Goal: Information Seeking & Learning: Check status

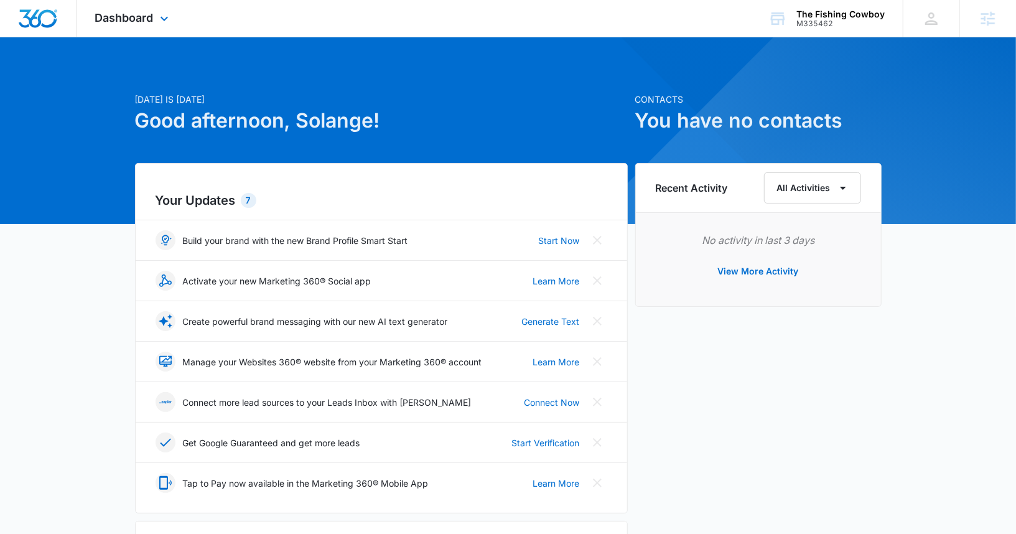
click at [105, 26] on div "Dashboard Apps Reputation Forms CRM Email Social Content Ads Intelligence Files…" at bounding box center [134, 18] width 114 height 37
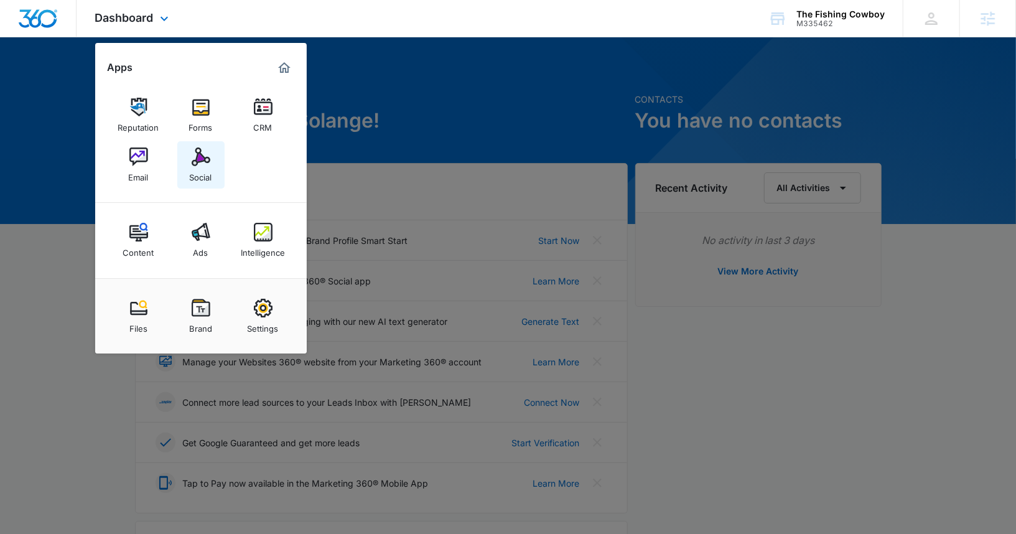
click at [188, 162] on link "Social" at bounding box center [200, 164] width 47 height 47
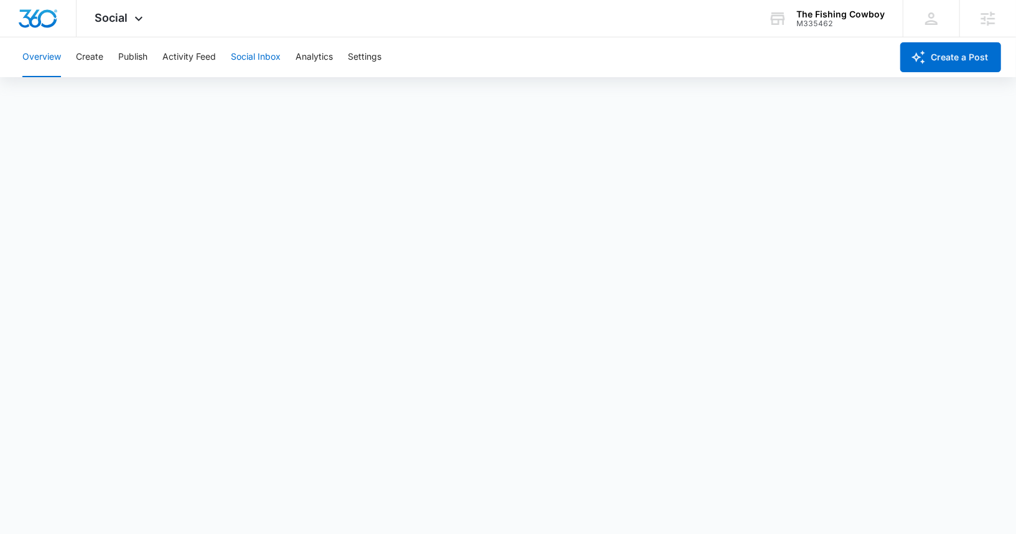
click at [255, 61] on button "Social Inbox" at bounding box center [256, 57] width 50 height 40
click at [311, 61] on button "Analytics" at bounding box center [314, 57] width 37 height 40
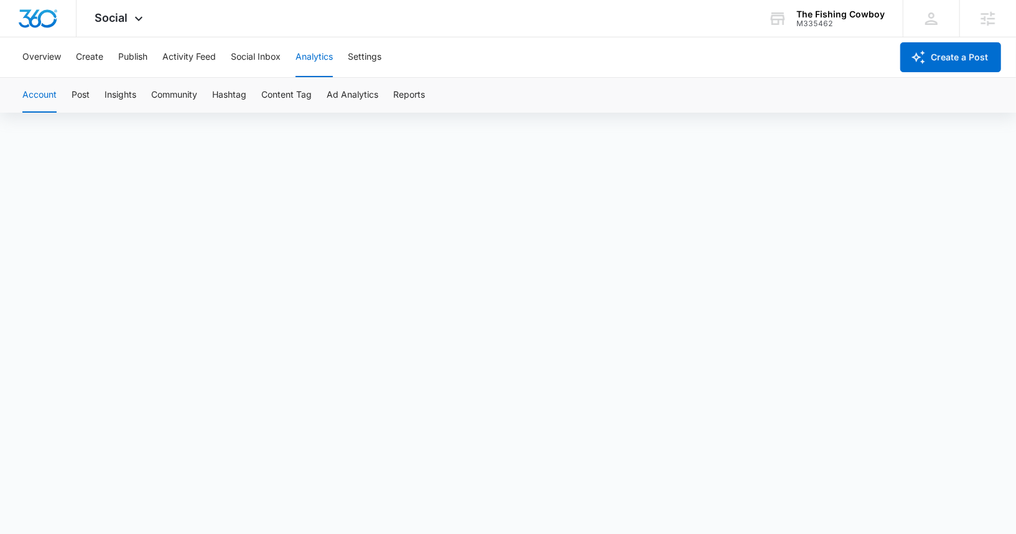
click at [392, 92] on div "Account Post Insights Community Hashtag Content Tag Ad Analytics Reports" at bounding box center [508, 95] width 987 height 35
click at [407, 105] on button "Reports" at bounding box center [409, 95] width 32 height 35
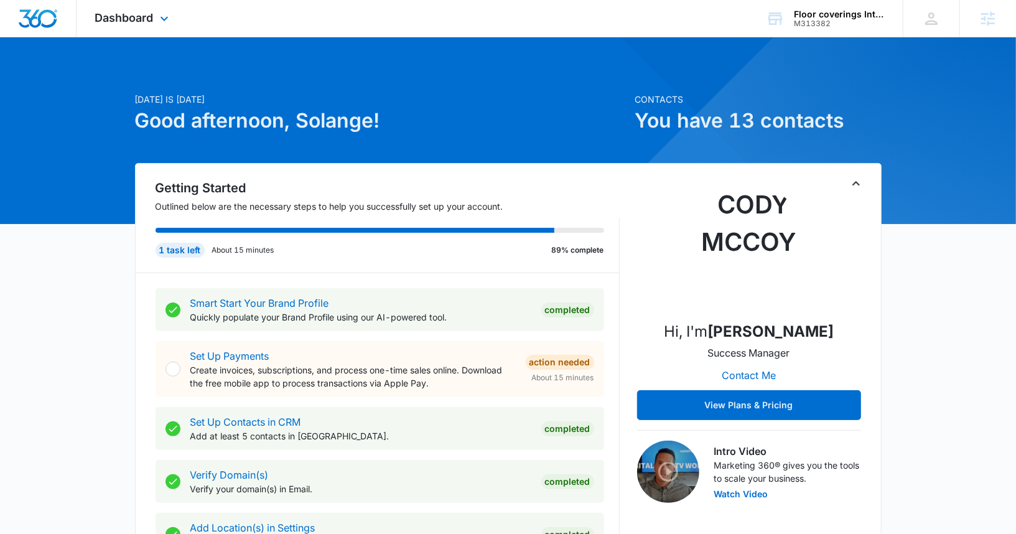
click at [124, 10] on div "Dashboard Apps Reputation Forms CRM Email Social Content Ads Intelligence Files…" at bounding box center [134, 18] width 114 height 37
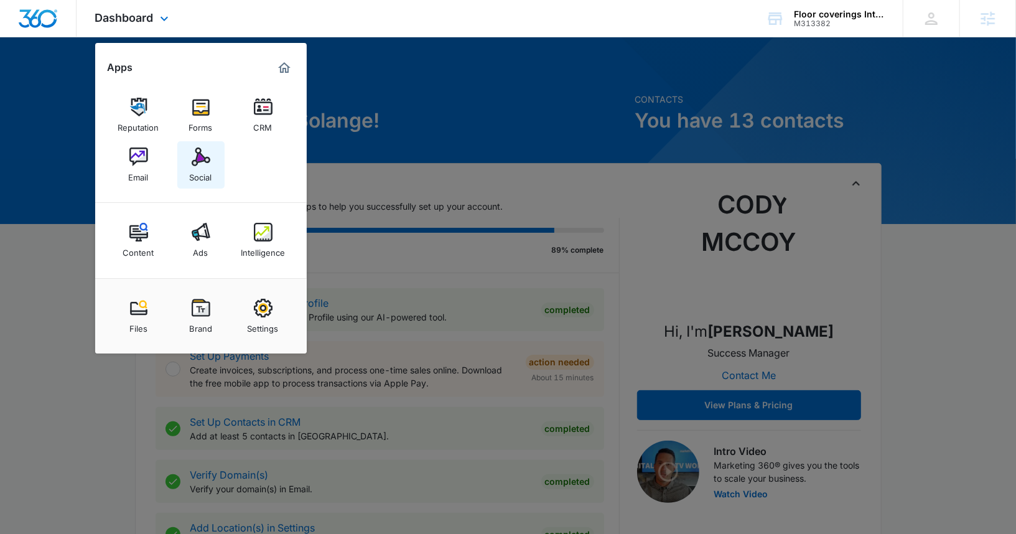
click at [213, 159] on link "Social" at bounding box center [200, 164] width 47 height 47
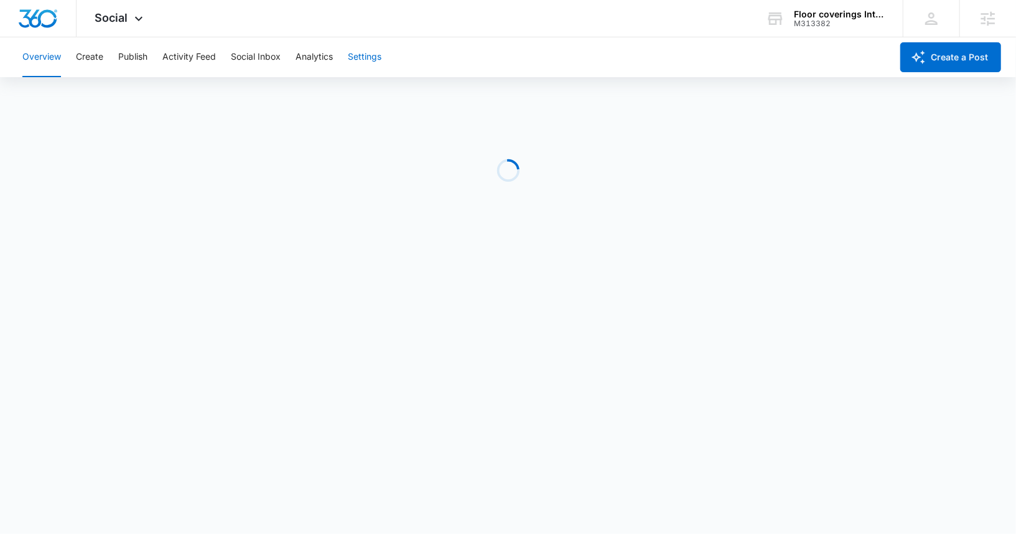
click at [370, 57] on button "Settings" at bounding box center [365, 57] width 34 height 40
click at [315, 67] on button "Analytics" at bounding box center [314, 57] width 37 height 40
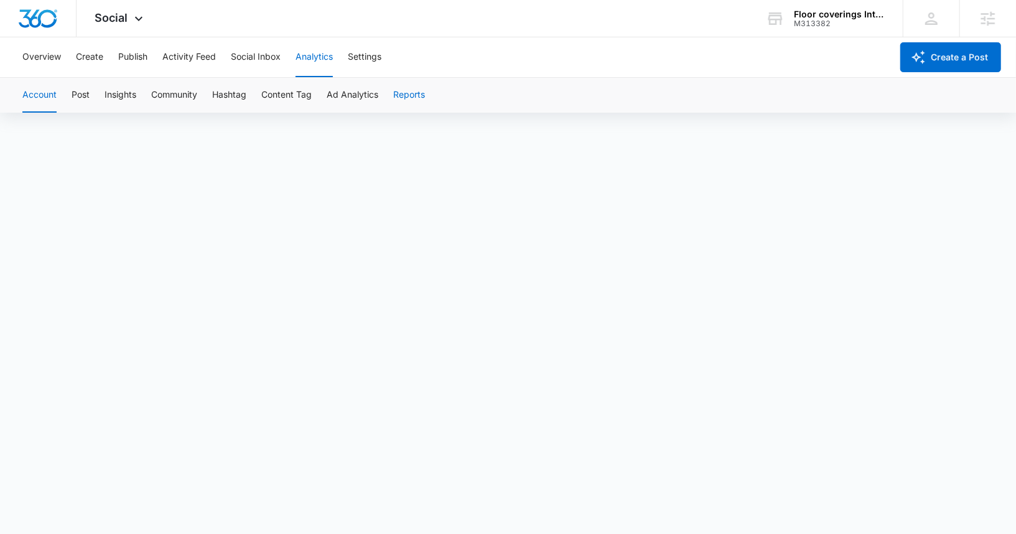
click at [403, 95] on button "Reports" at bounding box center [409, 95] width 32 height 35
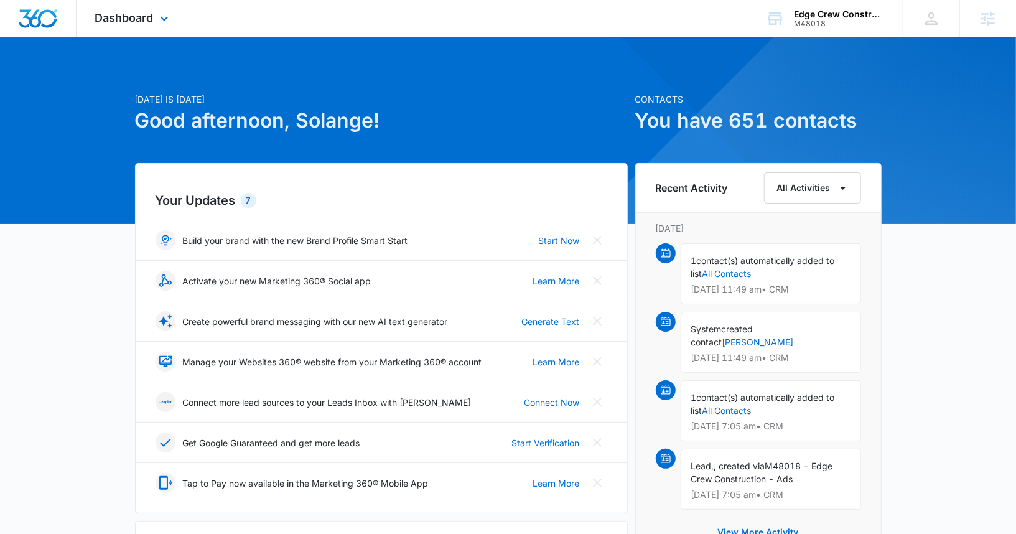
click at [121, 10] on div "Dashboard Apps Reputation Websites Forms CRM Email Social Content Ads Intellige…" at bounding box center [134, 18] width 114 height 37
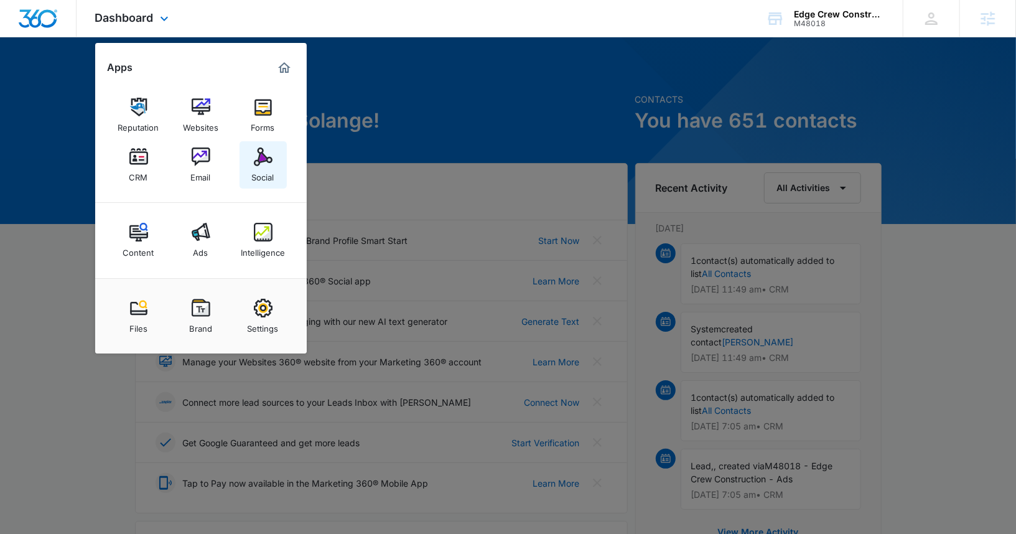
click at [246, 164] on link "Social" at bounding box center [263, 164] width 47 height 47
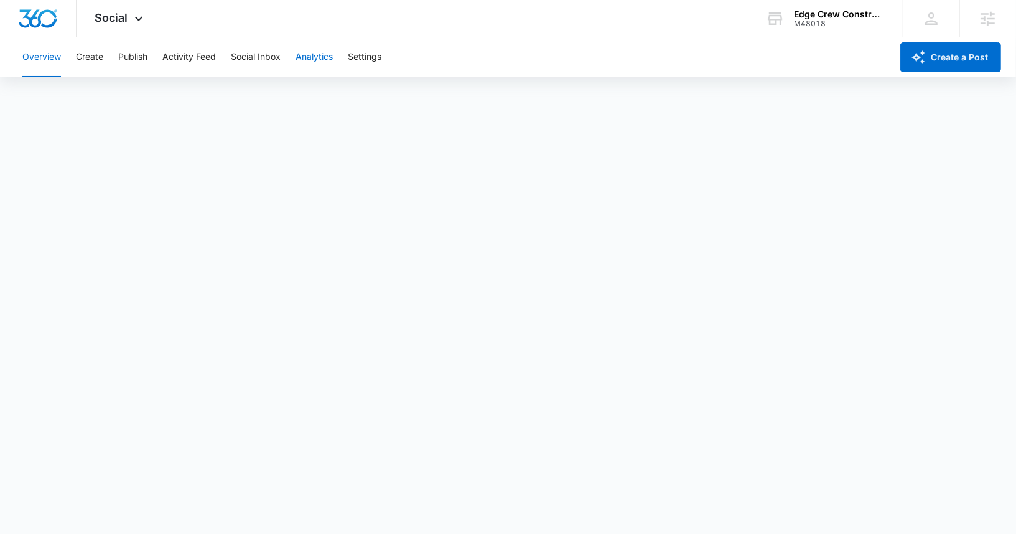
click at [299, 55] on button "Analytics" at bounding box center [314, 57] width 37 height 40
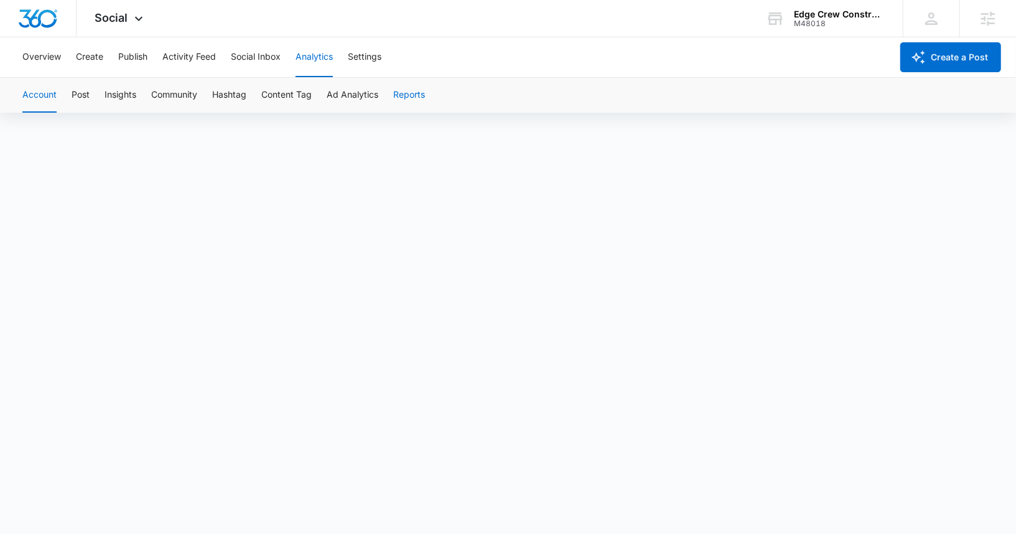
click at [418, 94] on button "Reports" at bounding box center [409, 95] width 32 height 35
